Goal: Information Seeking & Learning: Learn about a topic

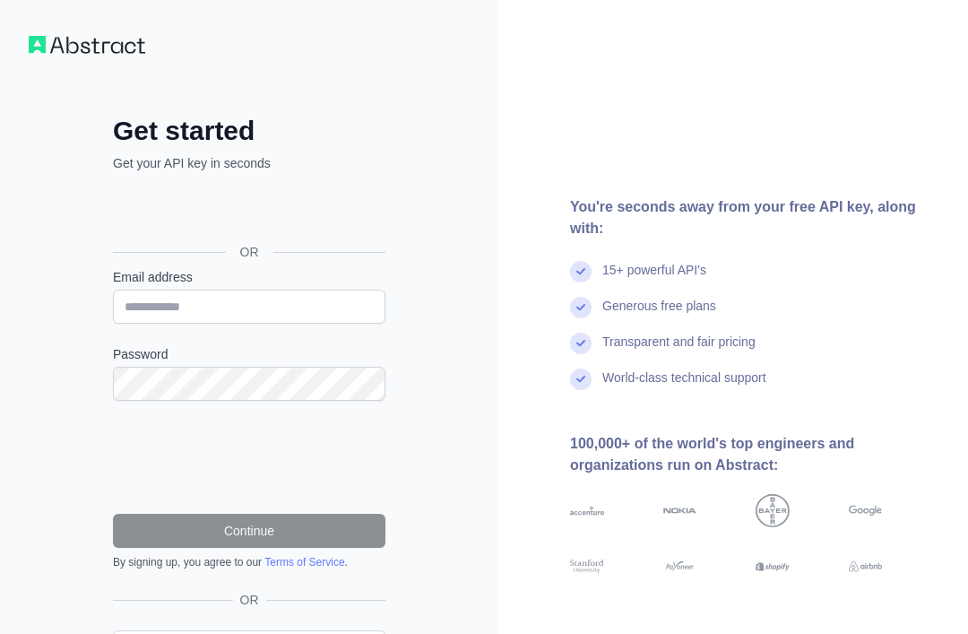
click at [339, 213] on div "Sign in with Google. Opens in new tab" at bounding box center [247, 211] width 269 height 39
click at [905, 629] on div "You're seconds away from your free API key, along with: 15+ powerful API's Gene…" at bounding box center [734, 368] width 470 height 736
click at [896, 597] on button "Ask us a question" at bounding box center [883, 606] width 134 height 38
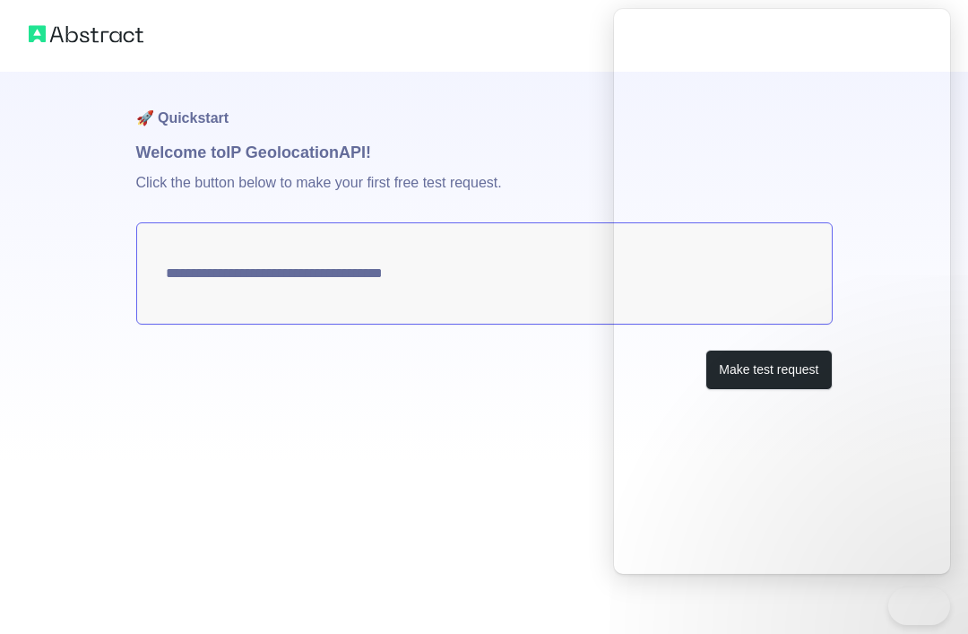
type textarea "**********"
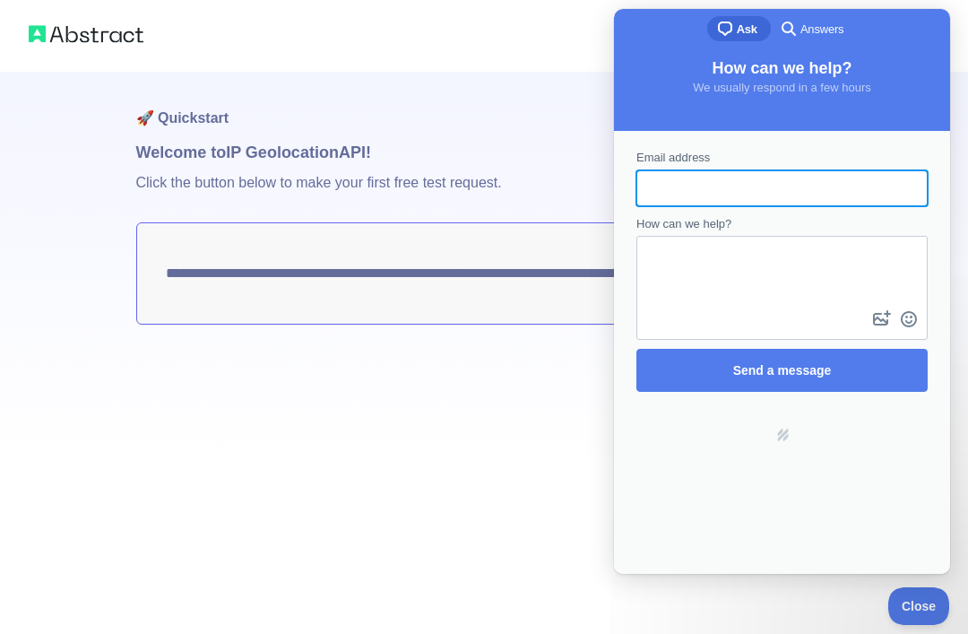
type input "*"
click at [611, 169] on p "Click the button below to make your first free test request." at bounding box center [484, 193] width 697 height 57
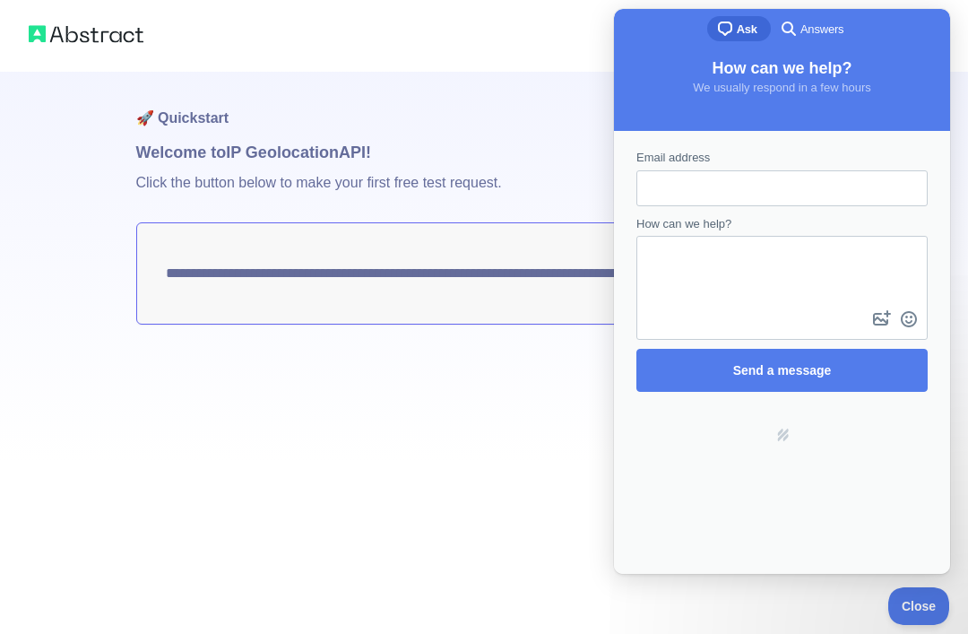
click at [903, 589] on button "Close" at bounding box center [919, 606] width 61 height 38
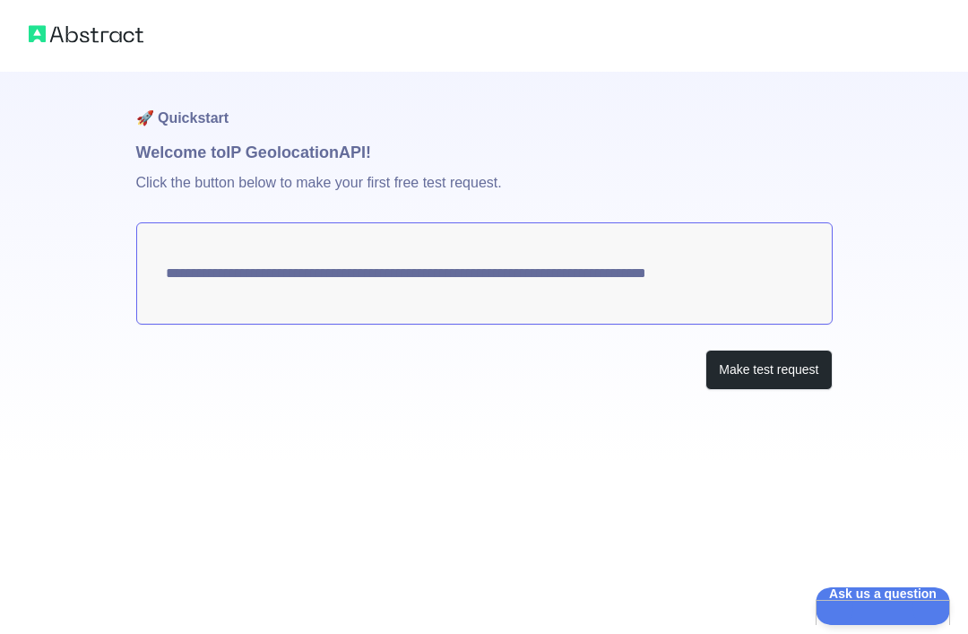
click at [791, 364] on button "Make test request" at bounding box center [769, 370] width 126 height 40
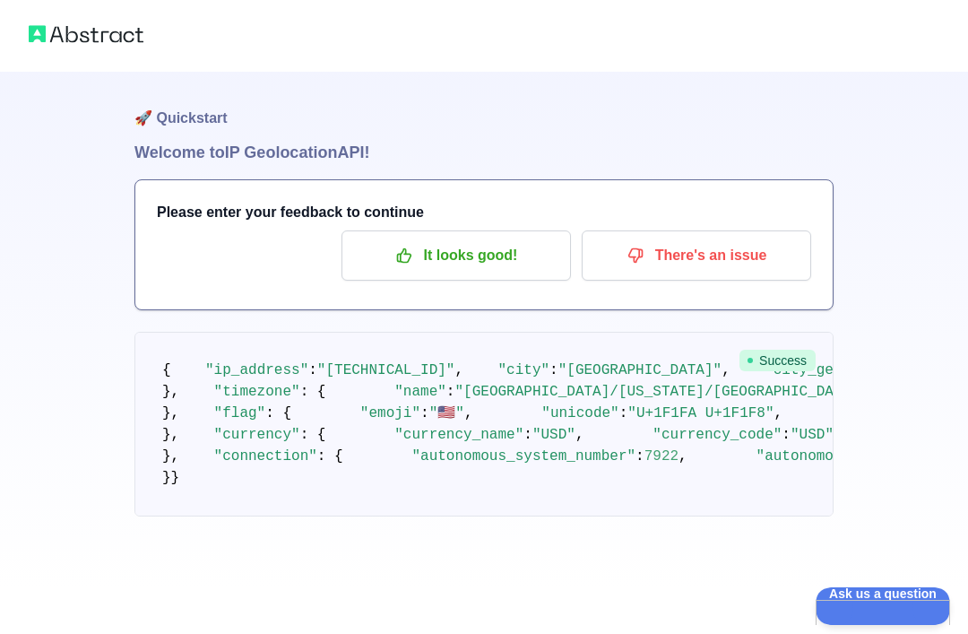
click at [746, 273] on button "There's an issue" at bounding box center [697, 255] width 230 height 50
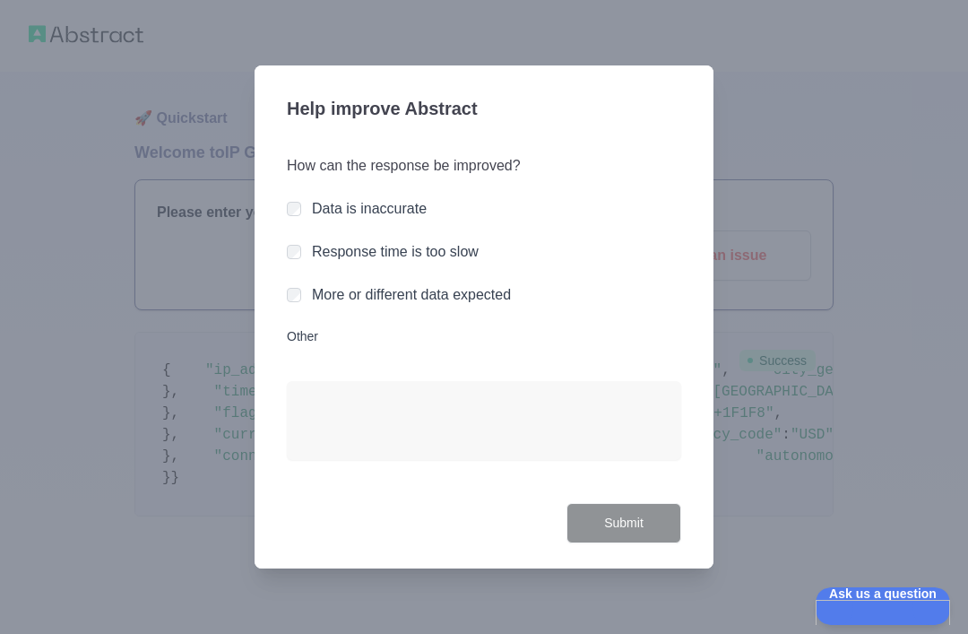
click at [507, 302] on label "More or different data expected" at bounding box center [411, 294] width 199 height 15
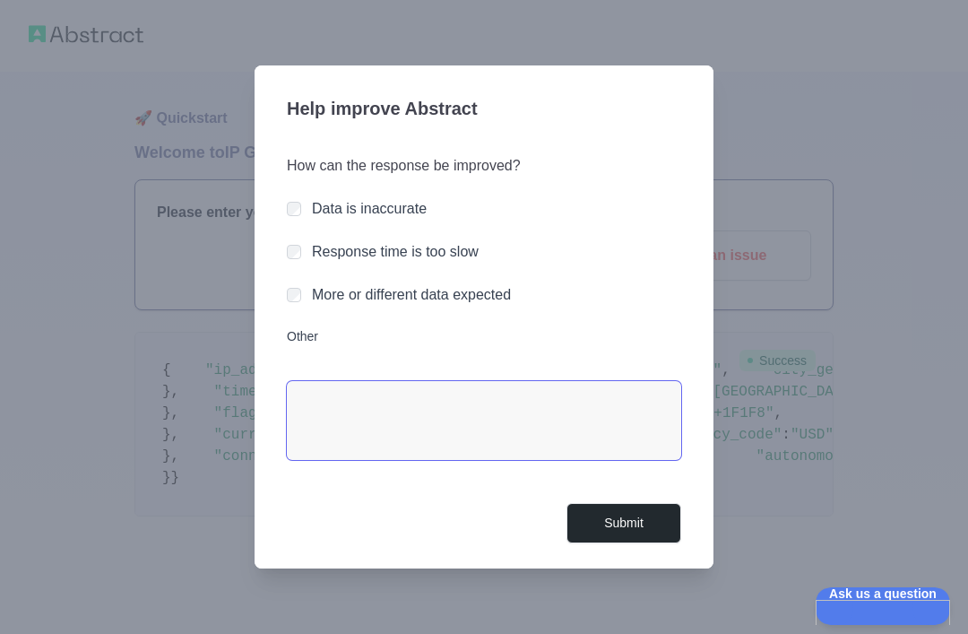
click at [555, 455] on textarea "Other" at bounding box center [484, 420] width 395 height 79
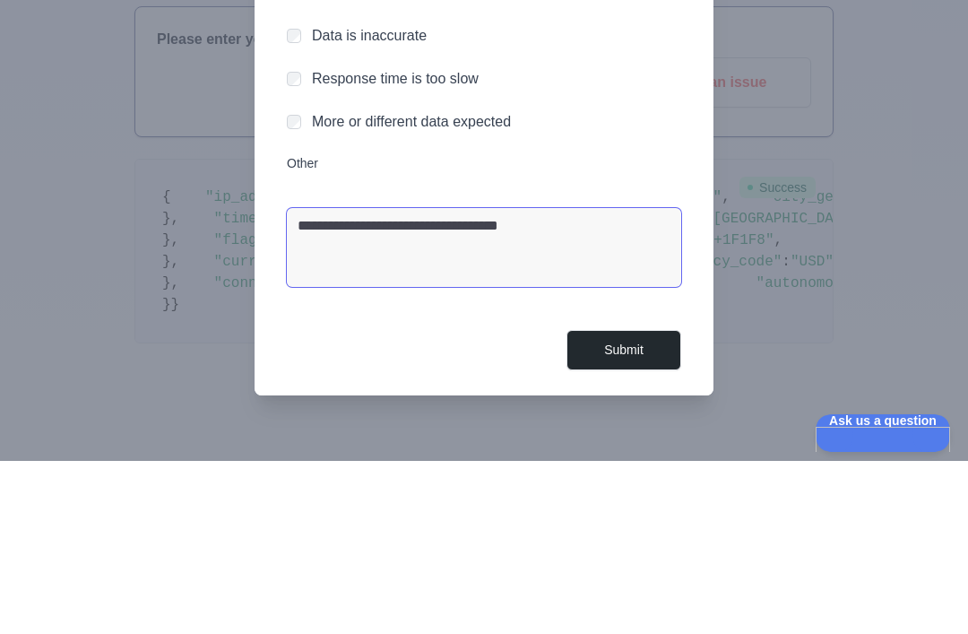
type textarea "**********"
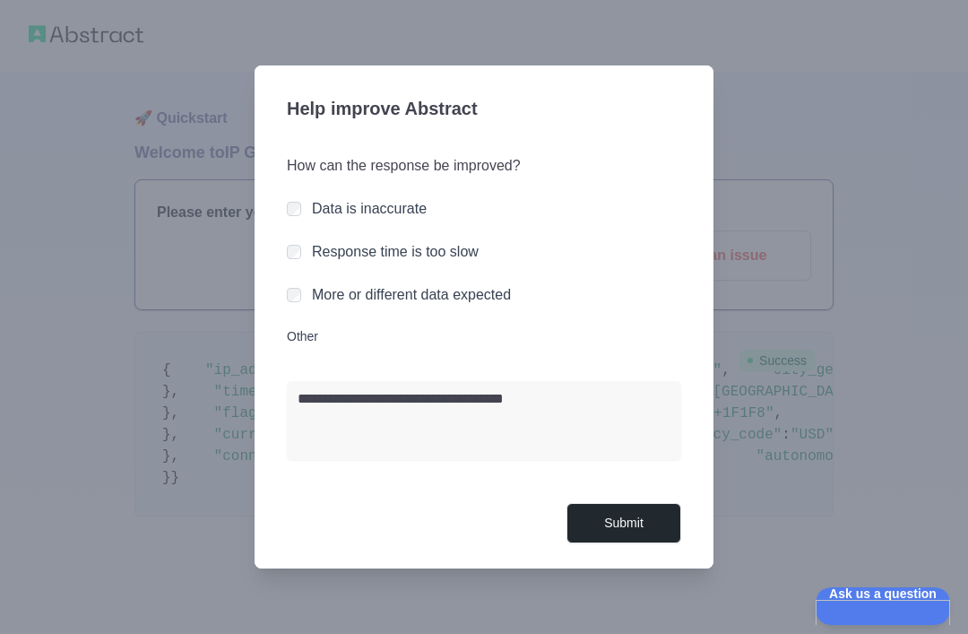
click at [637, 537] on button "Submit" at bounding box center [624, 523] width 115 height 40
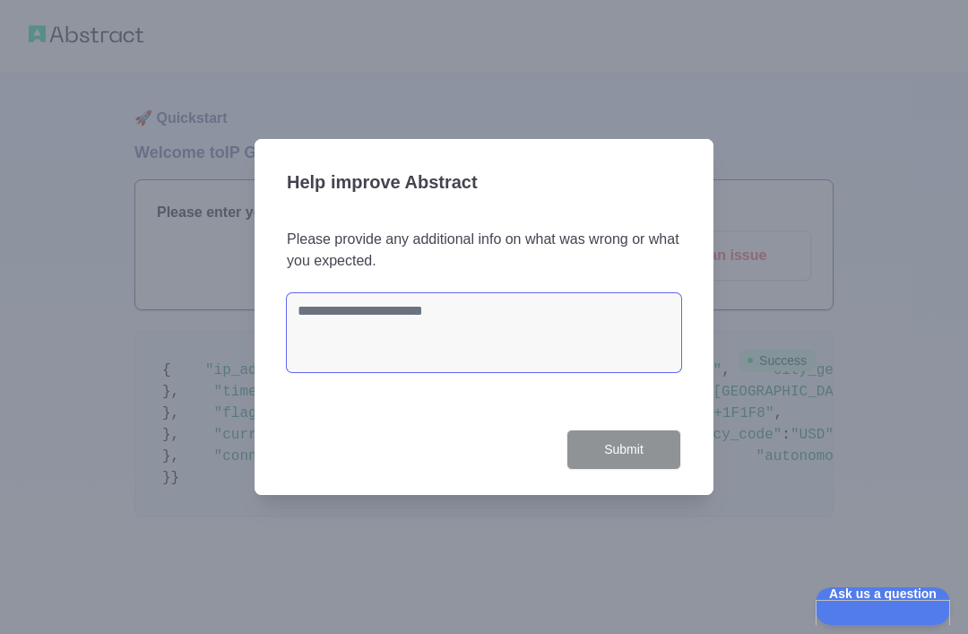
click at [609, 361] on textarea at bounding box center [484, 332] width 395 height 79
type textarea "*"
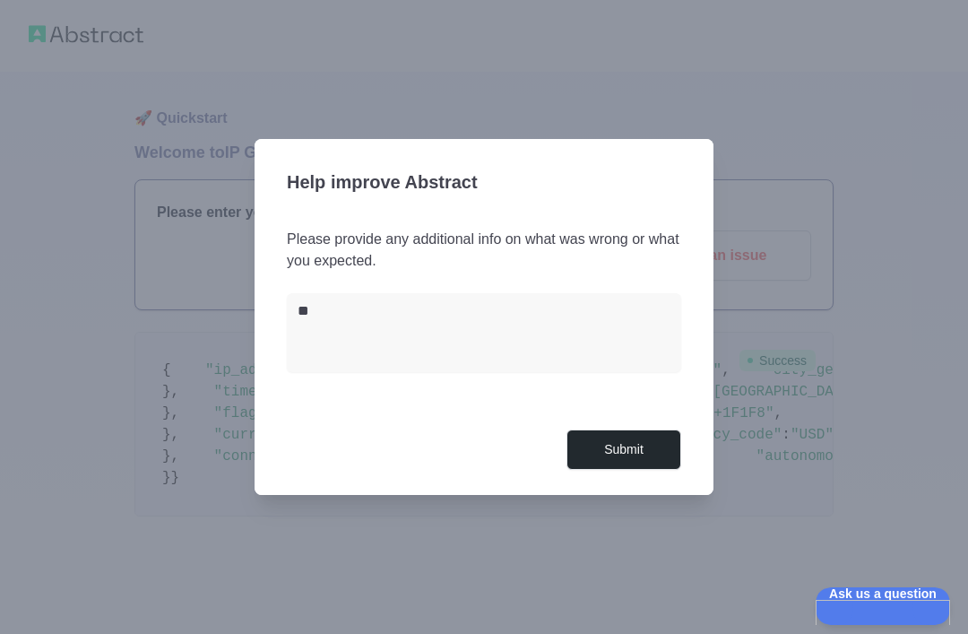
click at [634, 429] on button "Submit" at bounding box center [624, 449] width 115 height 40
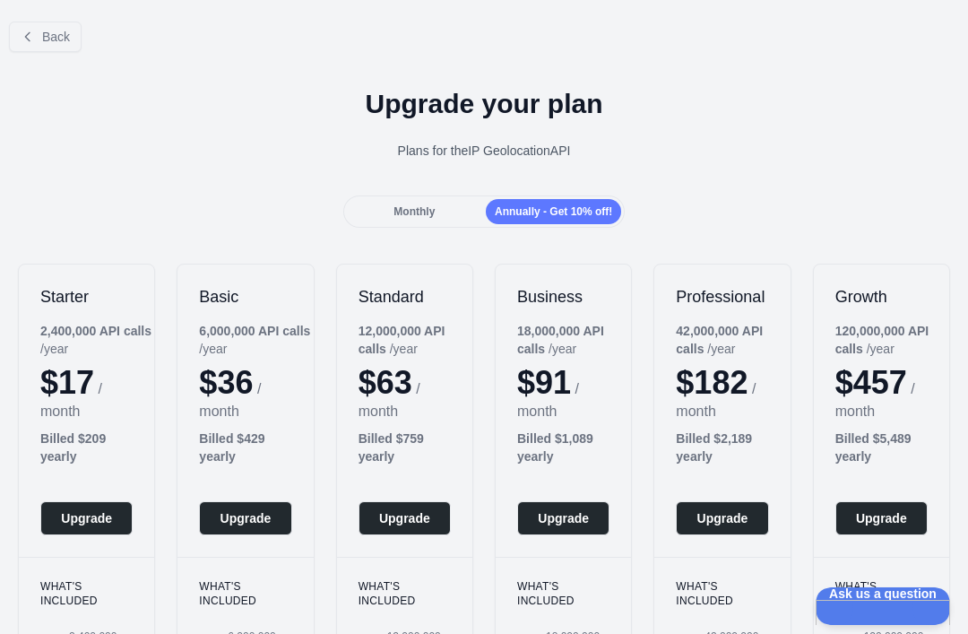
click at [51, 27] on button "Back" at bounding box center [45, 37] width 73 height 30
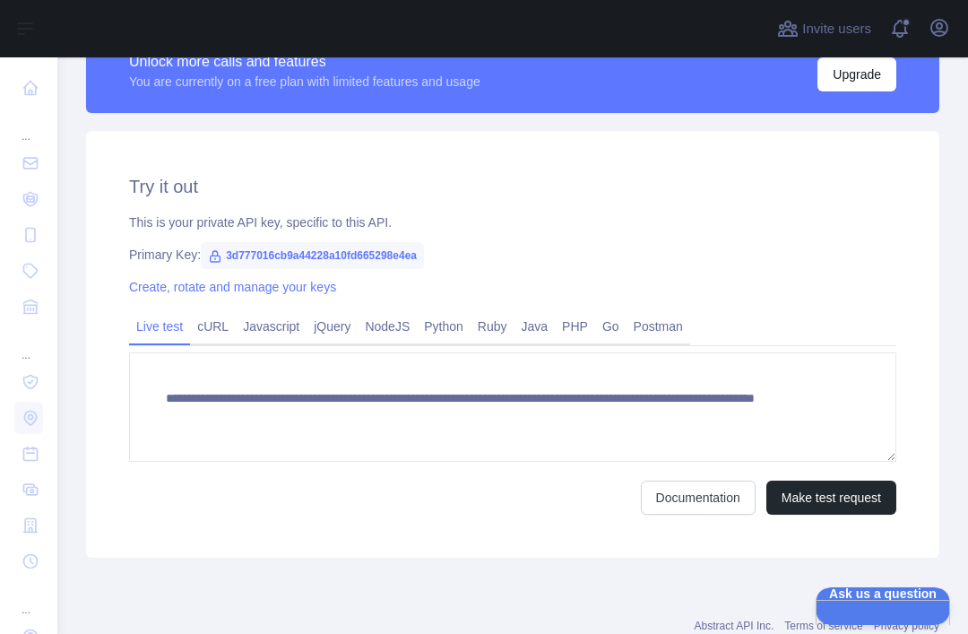
scroll to position [501, 0]
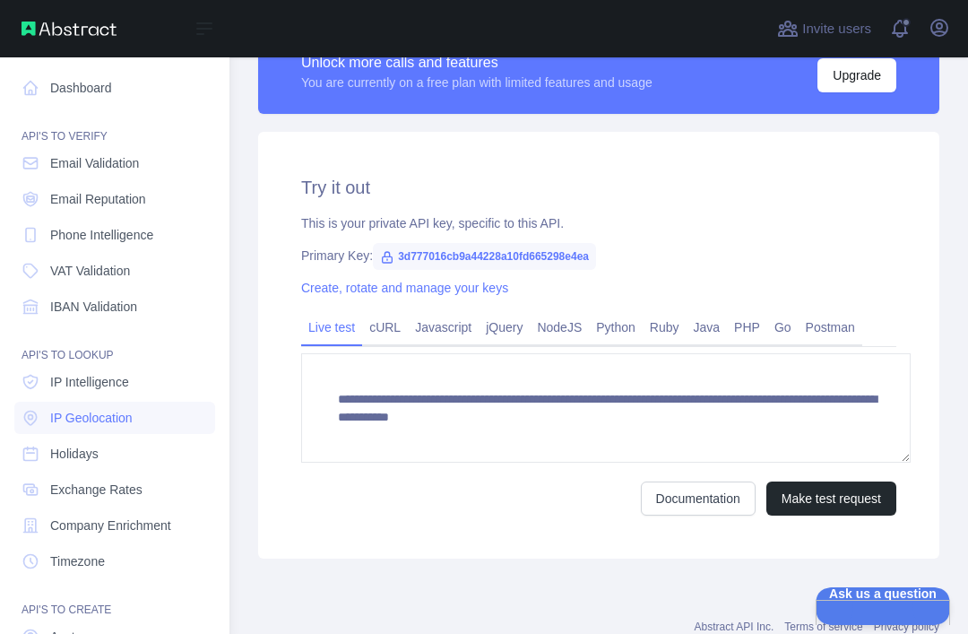
click at [30, 168] on icon at bounding box center [30, 163] width 13 height 11
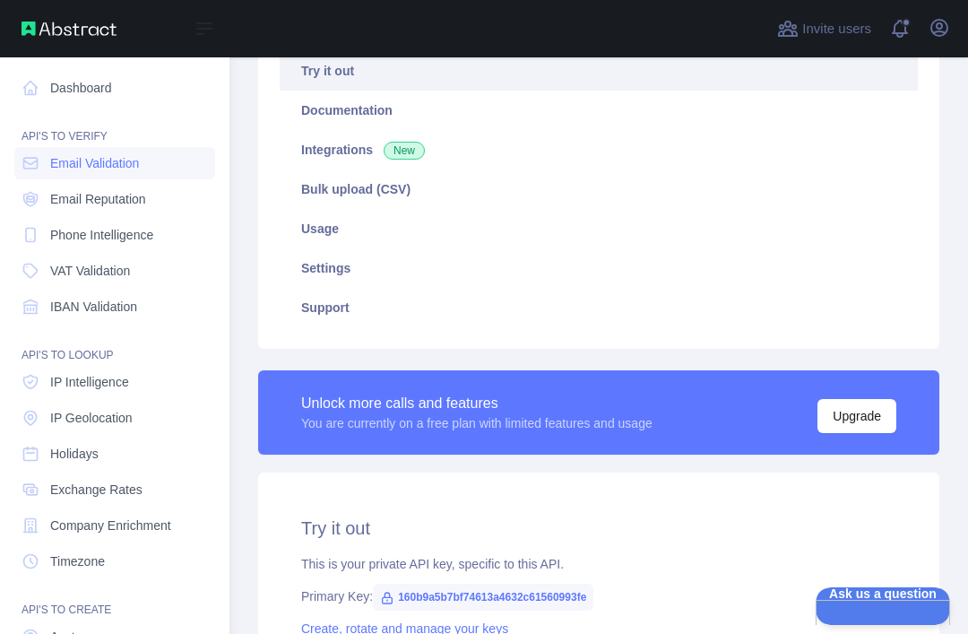
click at [134, 206] on span "Email Reputation" at bounding box center [98, 199] width 96 height 18
click at [163, 177] on link "Email Validation" at bounding box center [114, 163] width 201 height 32
click at [177, 197] on link "Email Reputation" at bounding box center [114, 199] width 201 height 32
click at [165, 192] on link "Email Reputation" at bounding box center [114, 199] width 201 height 32
type textarea "**********"
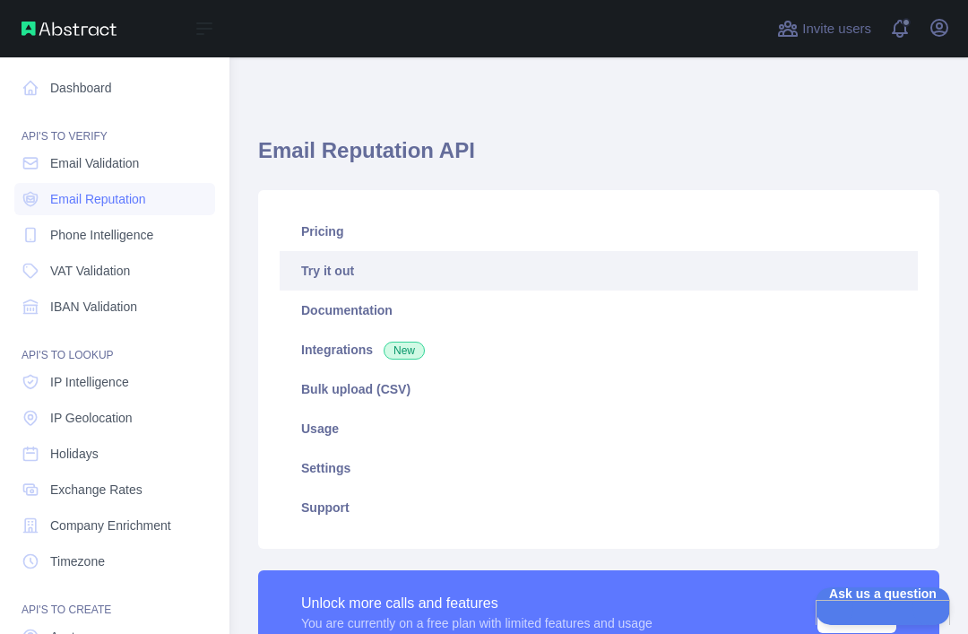
click at [172, 192] on link "Email Reputation" at bounding box center [114, 199] width 201 height 32
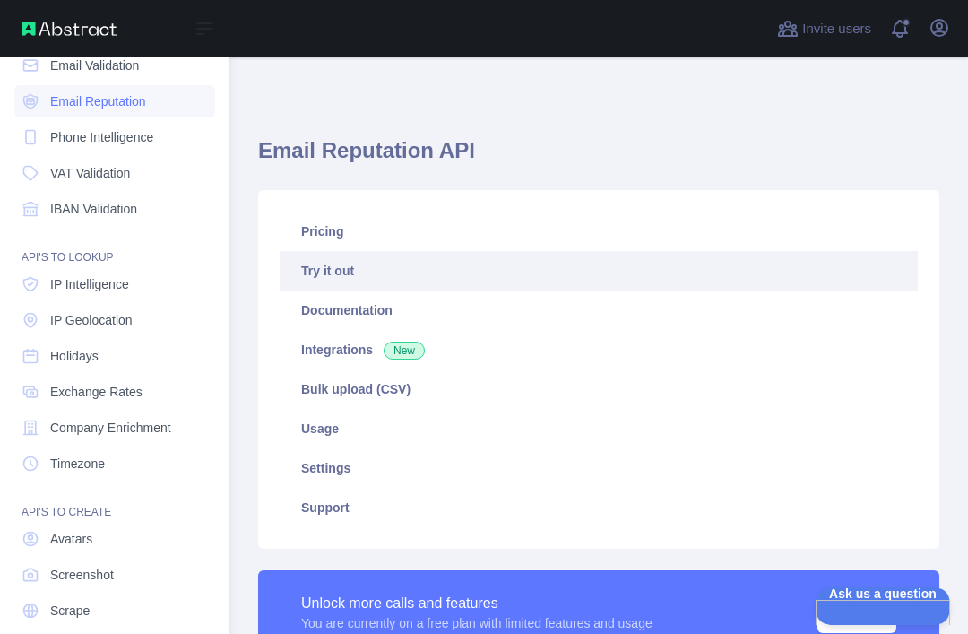
scroll to position [98, 0]
click at [182, 291] on link "IP Intelligence" at bounding box center [114, 284] width 201 height 32
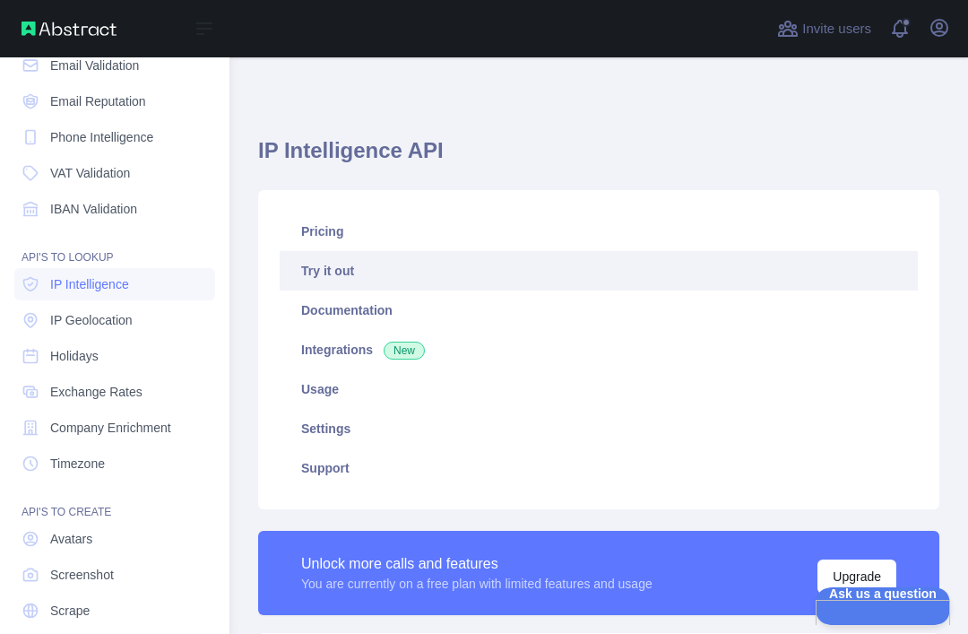
type textarea "**********"
click at [155, 322] on link "IP Geolocation" at bounding box center [114, 320] width 201 height 32
type textarea "**********"
click at [128, 462] on nav "Dashboard API'S TO VERIFY Email Validation Email Reputation Phone Intelligence …" at bounding box center [114, 311] width 201 height 703
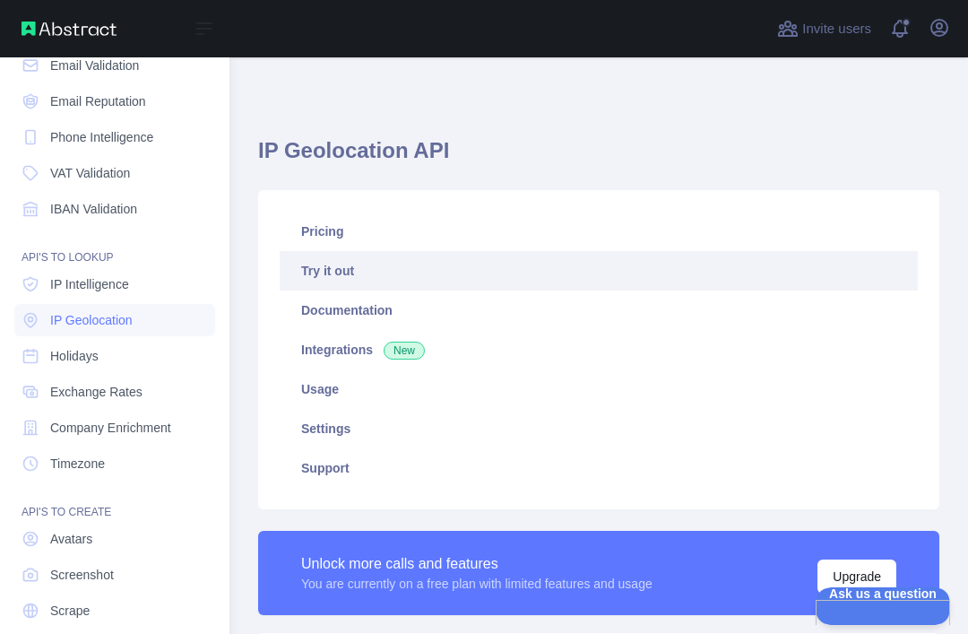
click at [127, 523] on link "Avatars" at bounding box center [114, 539] width 201 height 32
click at [155, 523] on link "Avatars" at bounding box center [114, 539] width 201 height 32
type textarea "**********"
